Goal: Transaction & Acquisition: Purchase product/service

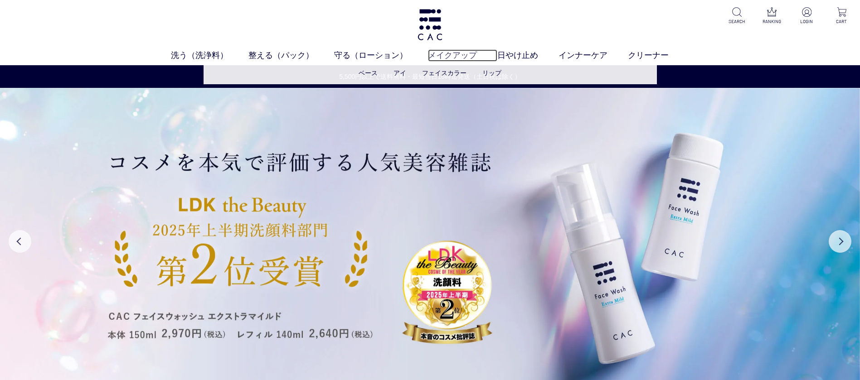
click at [459, 57] on link "メイクアップ" at bounding box center [462, 55] width 69 height 12
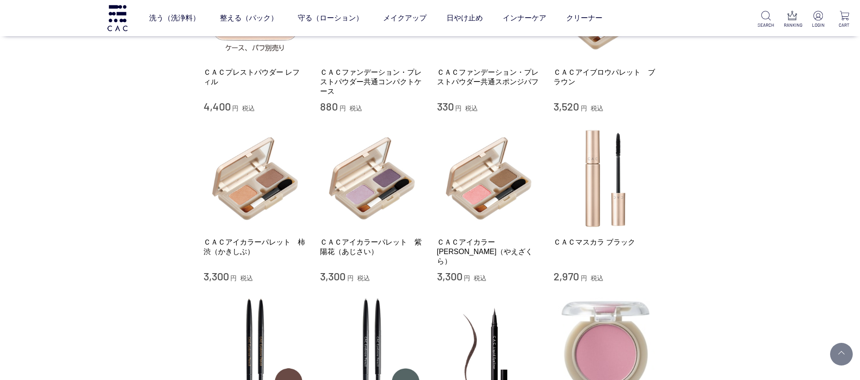
scroll to position [408, 0]
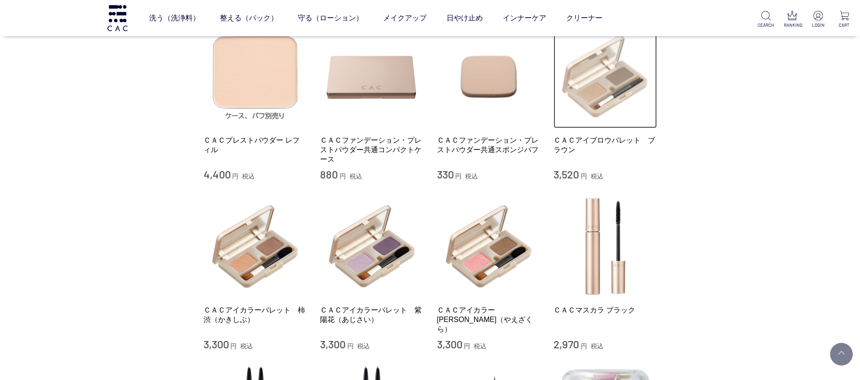
click at [599, 100] on img at bounding box center [604, 76] width 103 height 103
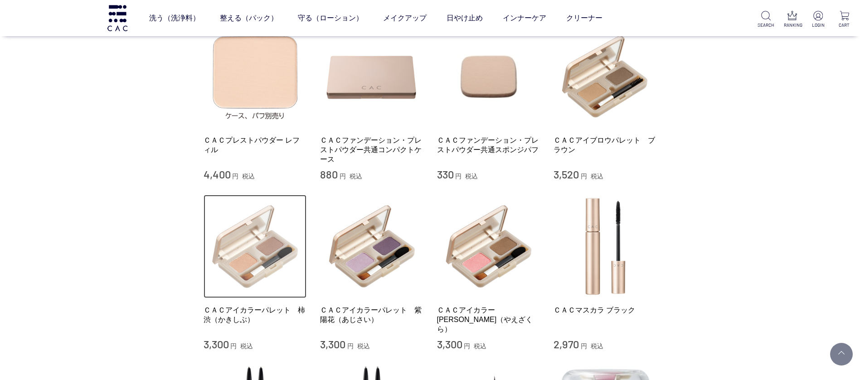
click at [250, 247] on img at bounding box center [255, 246] width 103 height 103
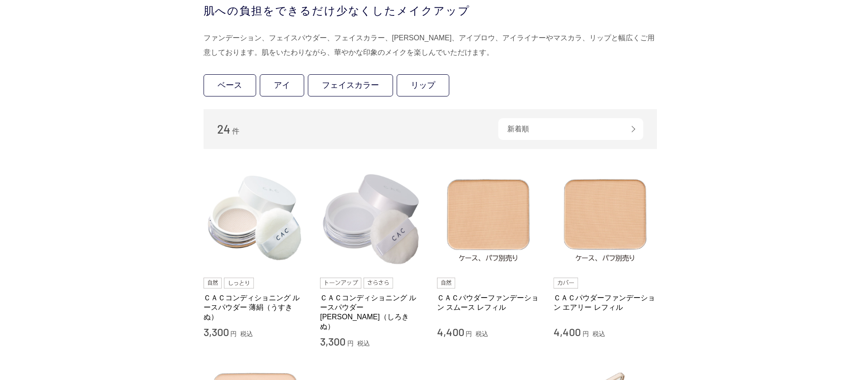
scroll to position [0, 0]
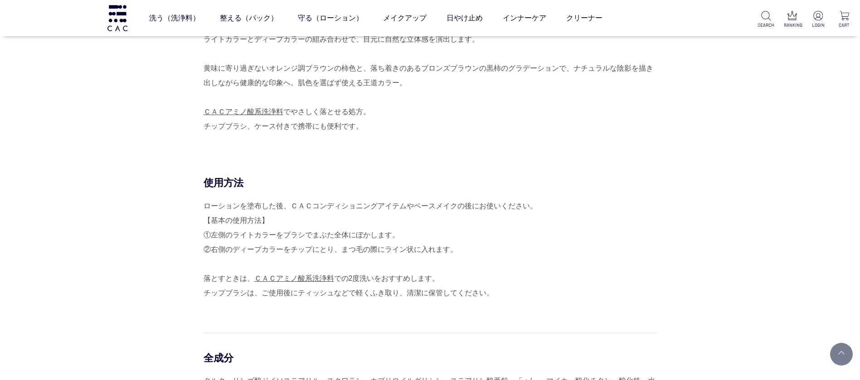
scroll to position [68, 0]
